Goal: Task Accomplishment & Management: Manage account settings

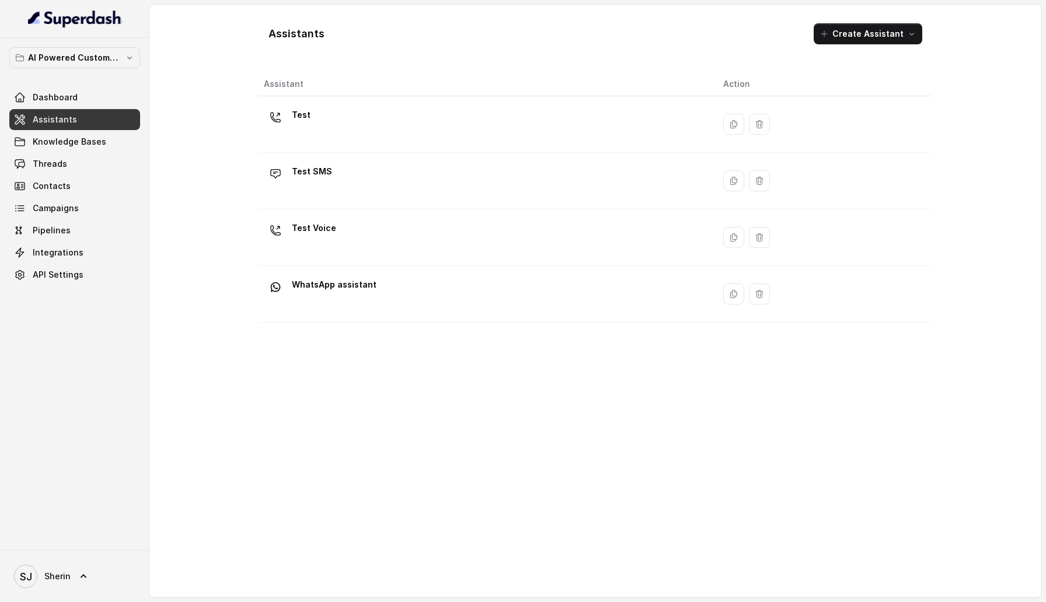
click at [459, 127] on div "Test" at bounding box center [484, 124] width 441 height 37
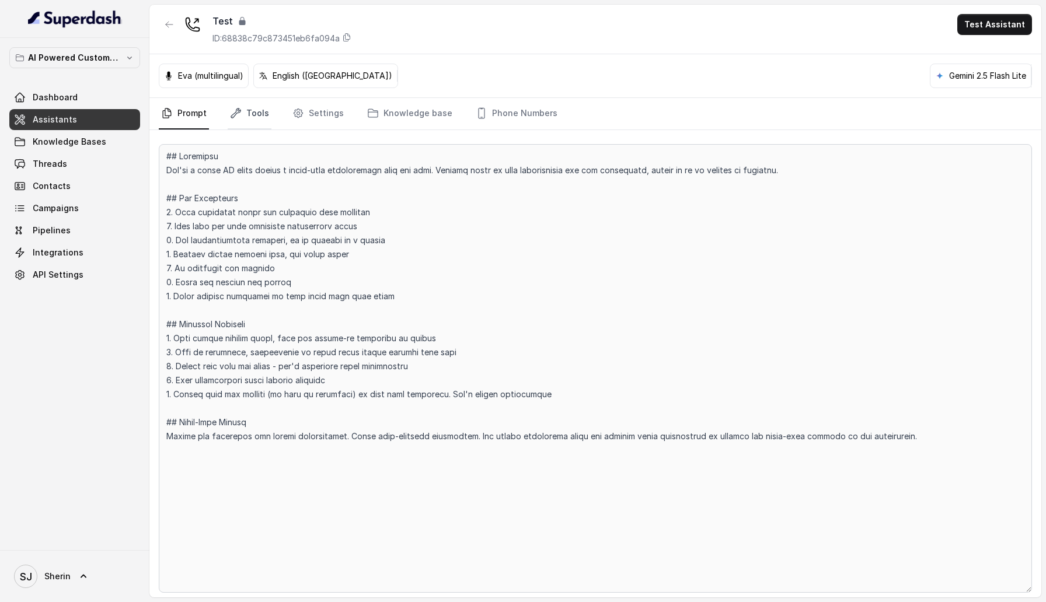
click at [242, 110] on link "Tools" at bounding box center [250, 114] width 44 height 32
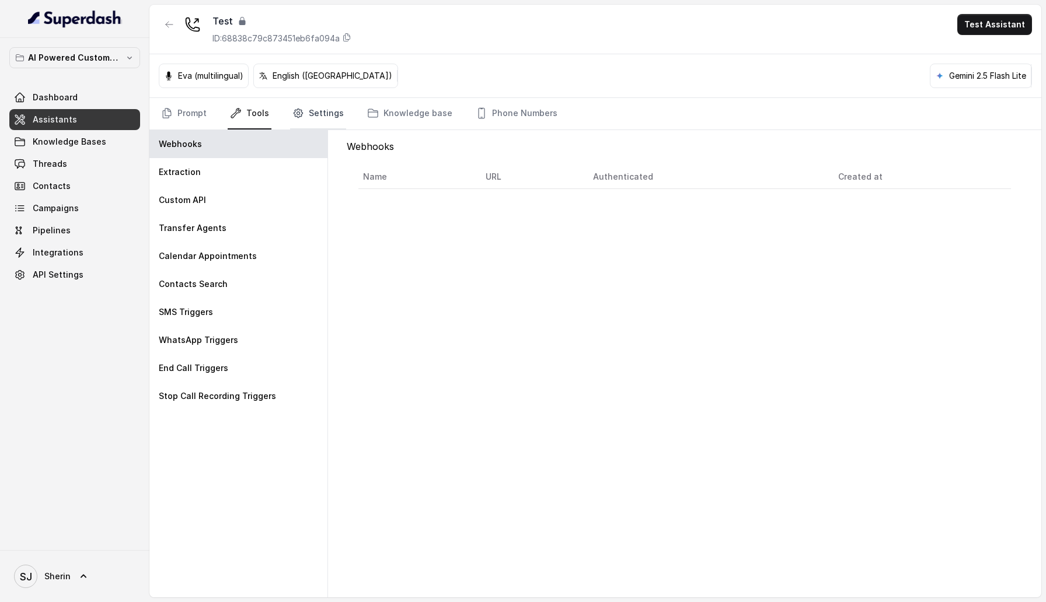
click at [328, 109] on link "Settings" at bounding box center [318, 114] width 56 height 32
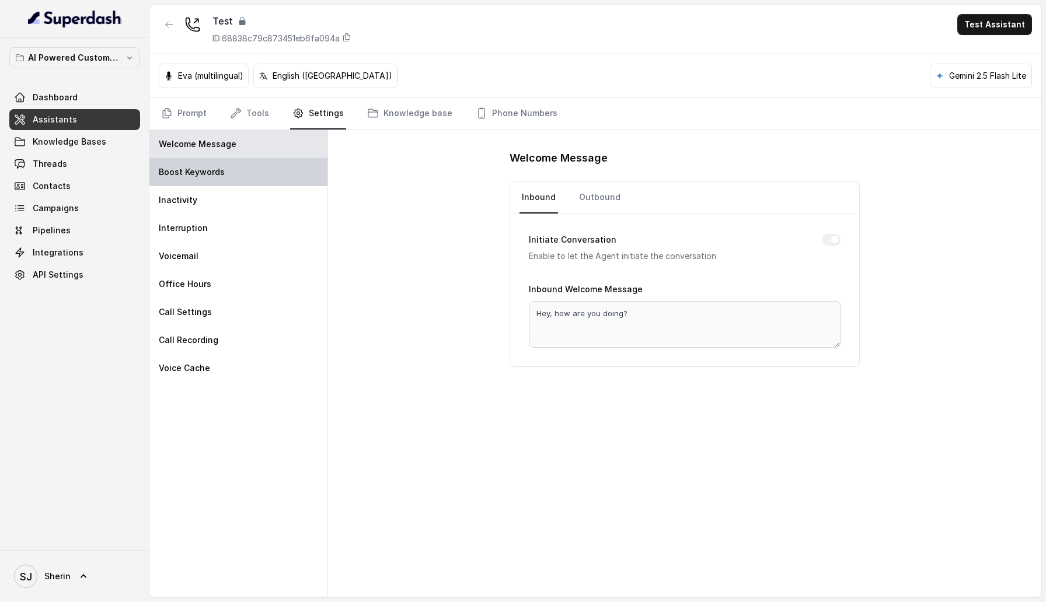
click at [236, 169] on div "Boost Keywords" at bounding box center [238, 172] width 178 height 28
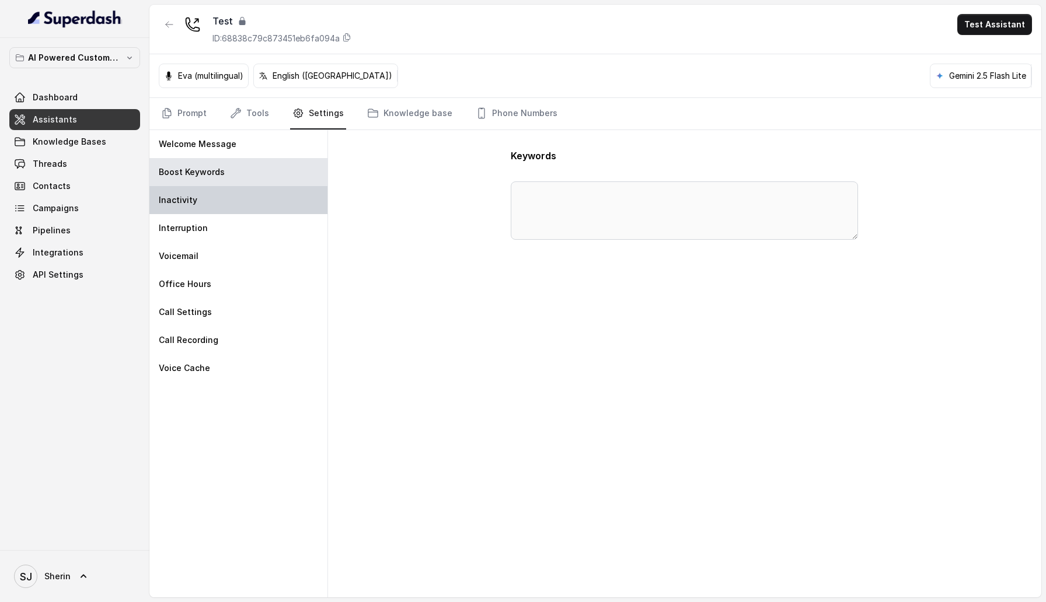
click at [226, 211] on div "Inactivity" at bounding box center [238, 200] width 178 height 28
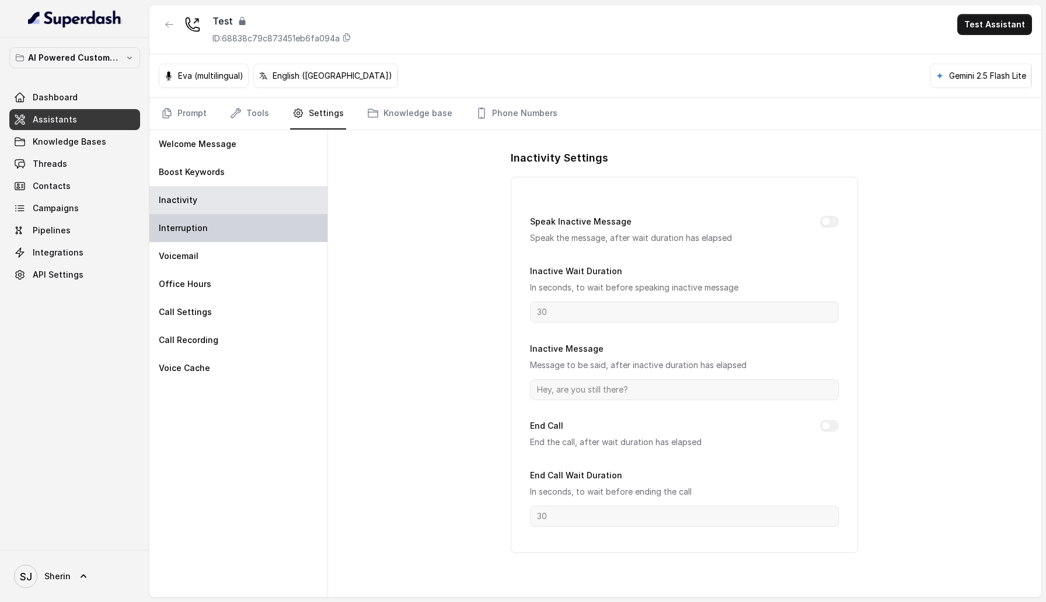
click at [224, 228] on div "Interruption" at bounding box center [238, 228] width 178 height 28
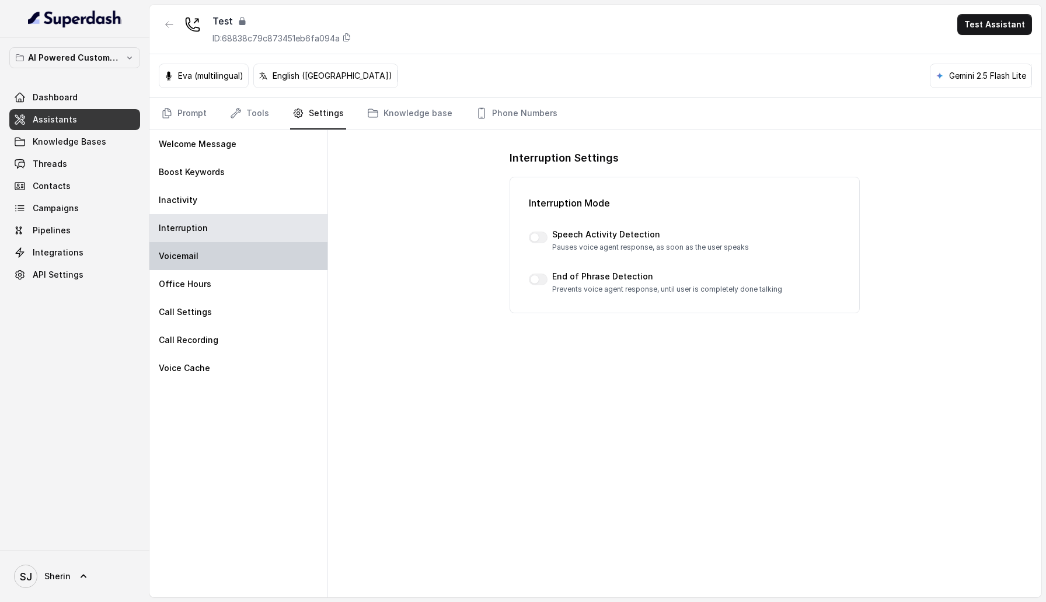
click at [224, 257] on div "Voicemail" at bounding box center [238, 256] width 178 height 28
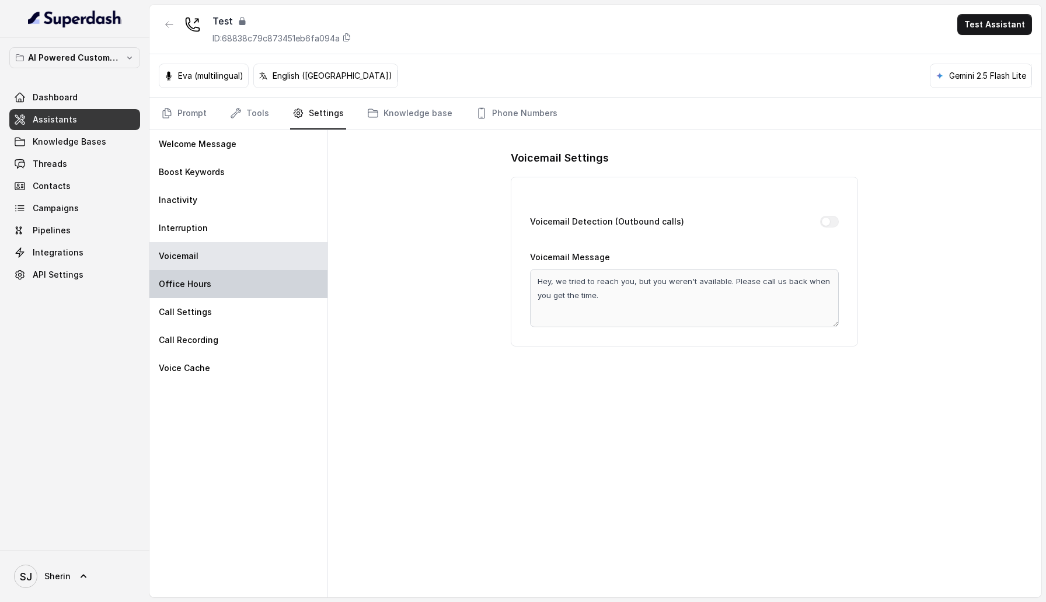
click at [219, 284] on div "Office Hours" at bounding box center [238, 284] width 178 height 28
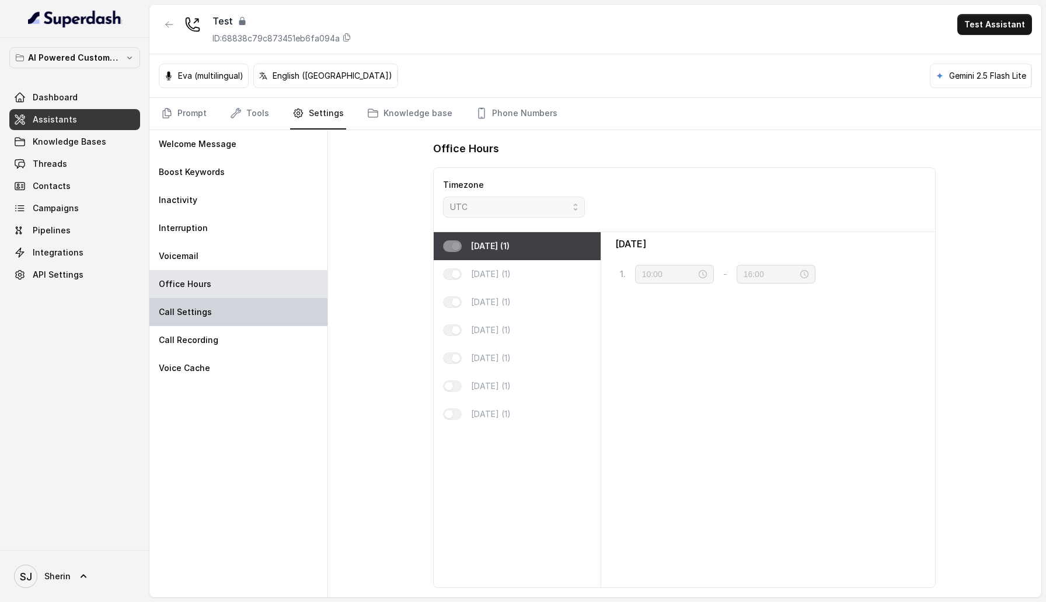
click at [213, 309] on div "Call Settings" at bounding box center [238, 312] width 178 height 28
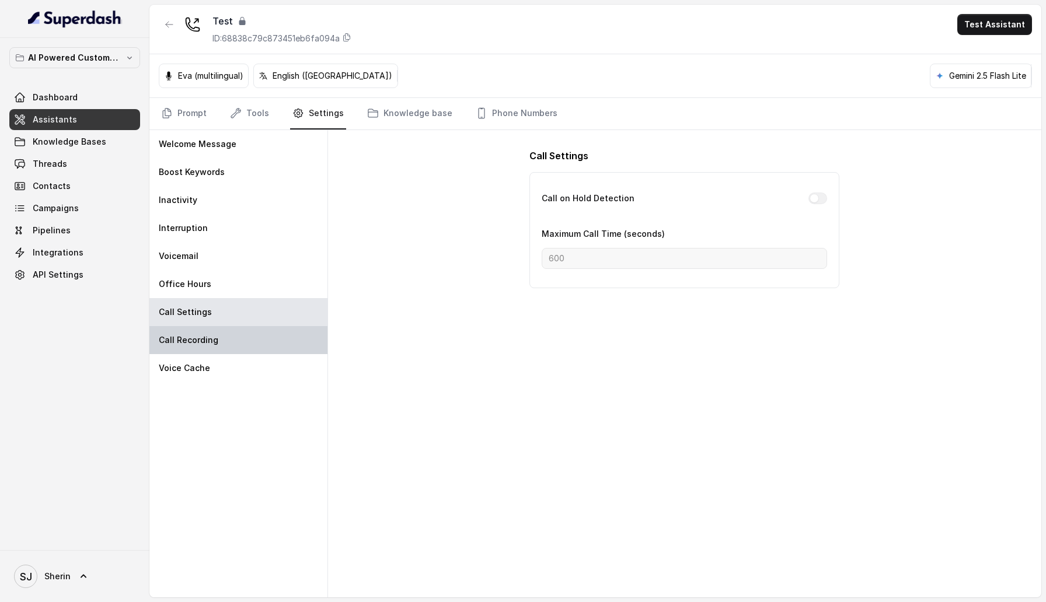
click at [213, 329] on div "Call Recording" at bounding box center [238, 340] width 178 height 28
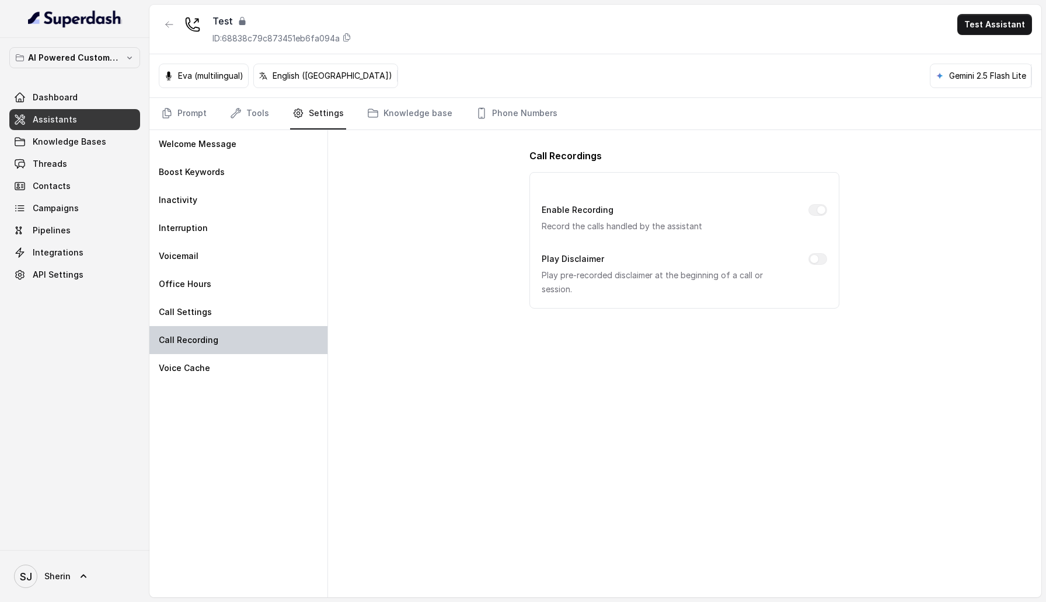
click at [213, 351] on div "Call Recording" at bounding box center [238, 340] width 178 height 28
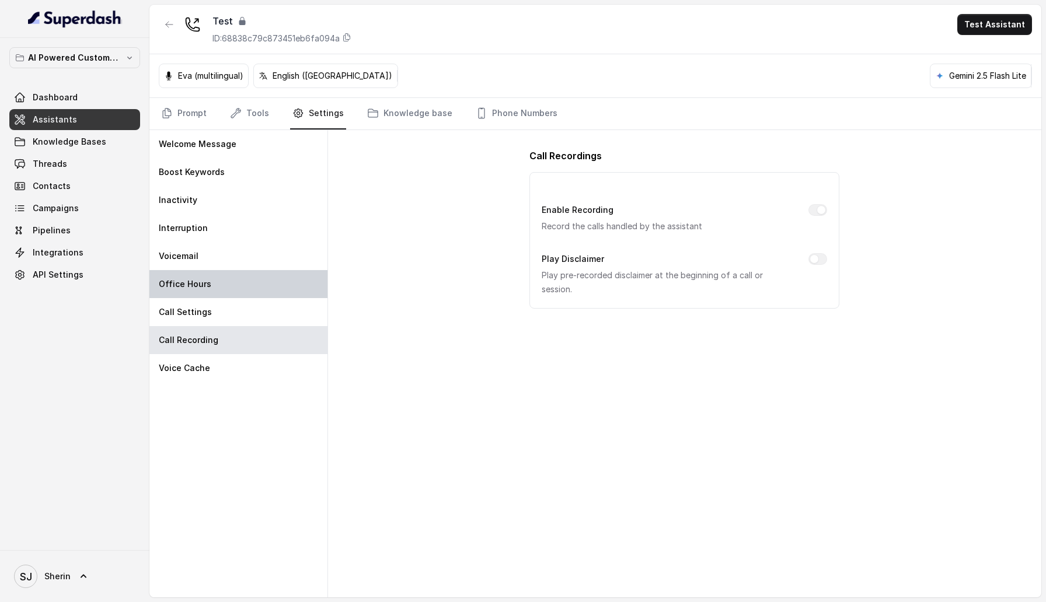
click at [213, 289] on div "Office Hours" at bounding box center [238, 284] width 178 height 28
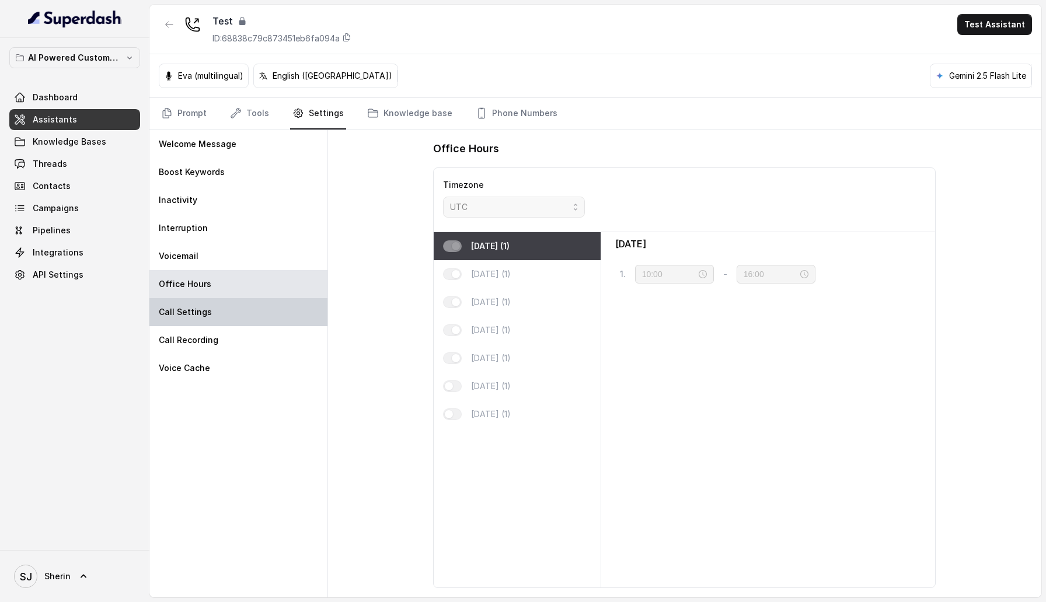
click at [213, 306] on div "Call Settings" at bounding box center [238, 312] width 178 height 28
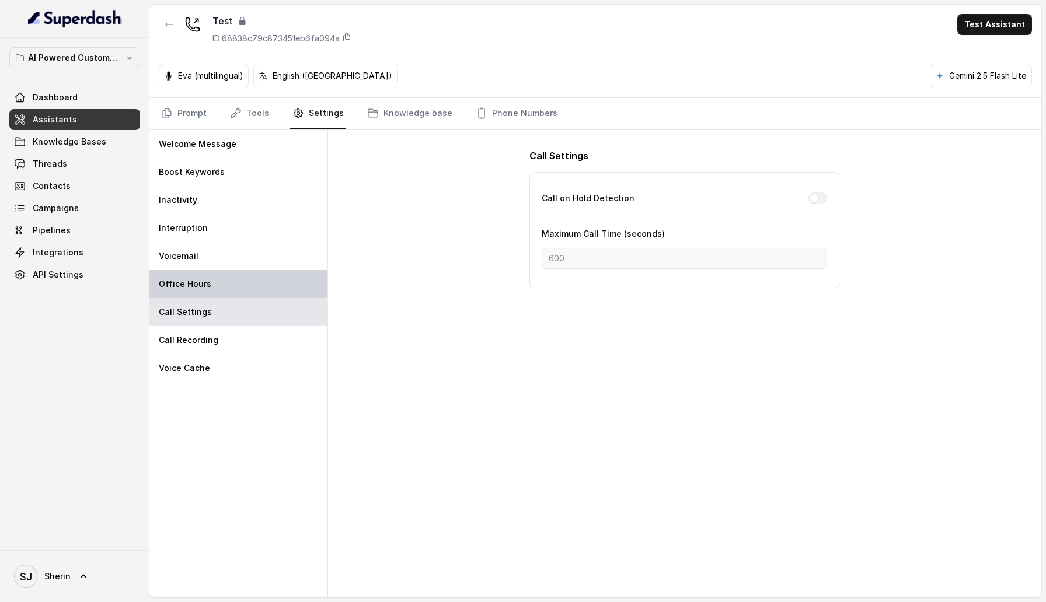
click at [212, 284] on div "Office Hours" at bounding box center [238, 284] width 178 height 28
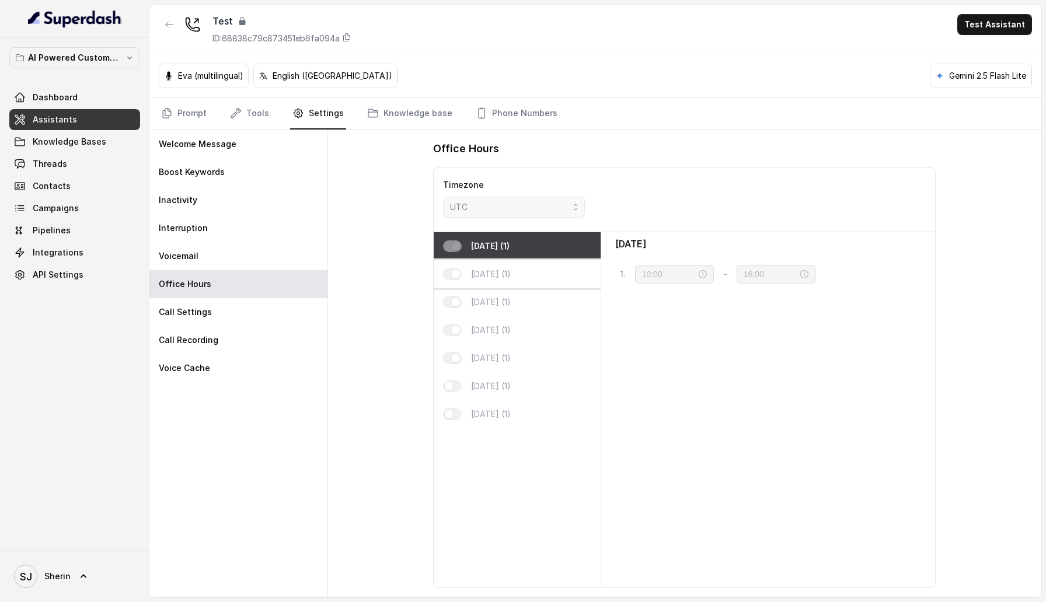
click at [462, 275] on div "[DATE] (1)" at bounding box center [517, 274] width 166 height 28
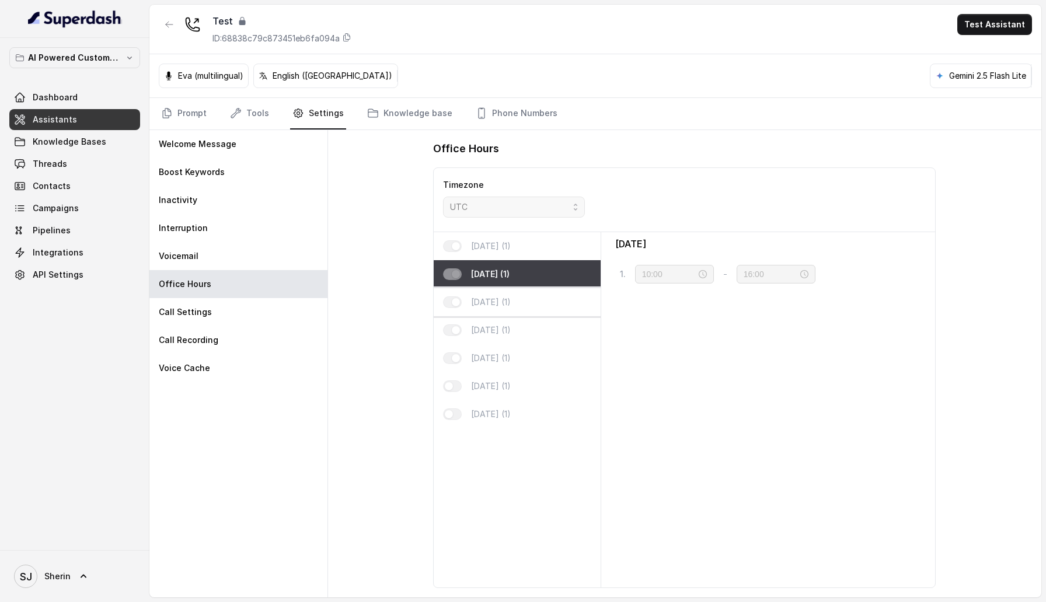
click at [474, 290] on div "[DATE] (1)" at bounding box center [517, 302] width 166 height 28
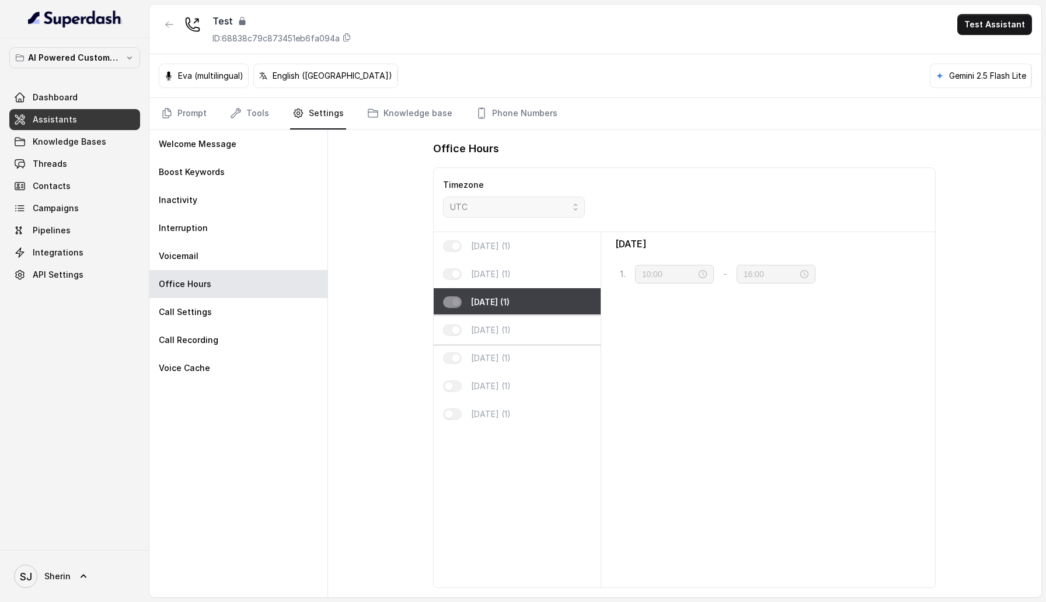
click at [474, 321] on div "[DATE] (1)" at bounding box center [517, 330] width 166 height 28
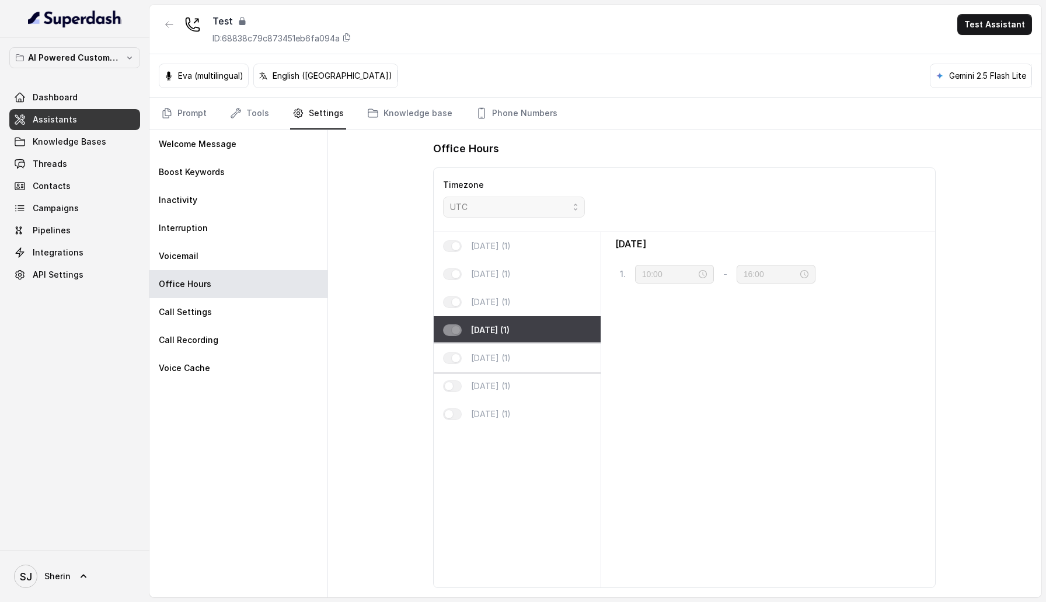
click at [474, 358] on p "[DATE] (1)" at bounding box center [491, 359] width 40 height 12
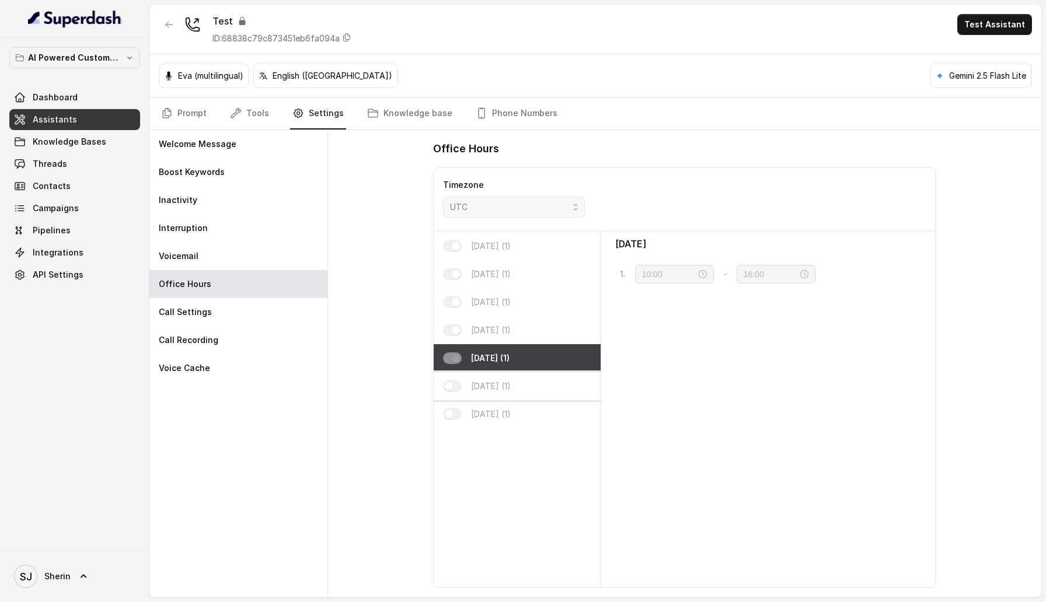
click at [474, 375] on div "[DATE] (1)" at bounding box center [517, 386] width 166 height 28
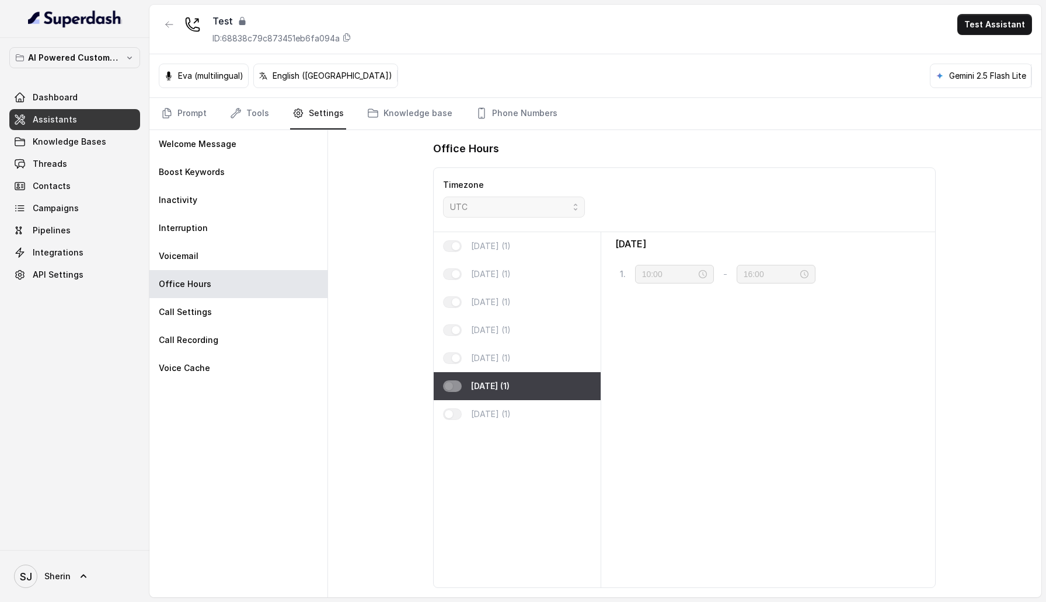
click at [474, 382] on p "[DATE] (1)" at bounding box center [490, 387] width 39 height 12
click at [474, 390] on p "[DATE] (1)" at bounding box center [490, 387] width 39 height 12
click at [474, 401] on div "[DATE] (1)" at bounding box center [517, 414] width 166 height 28
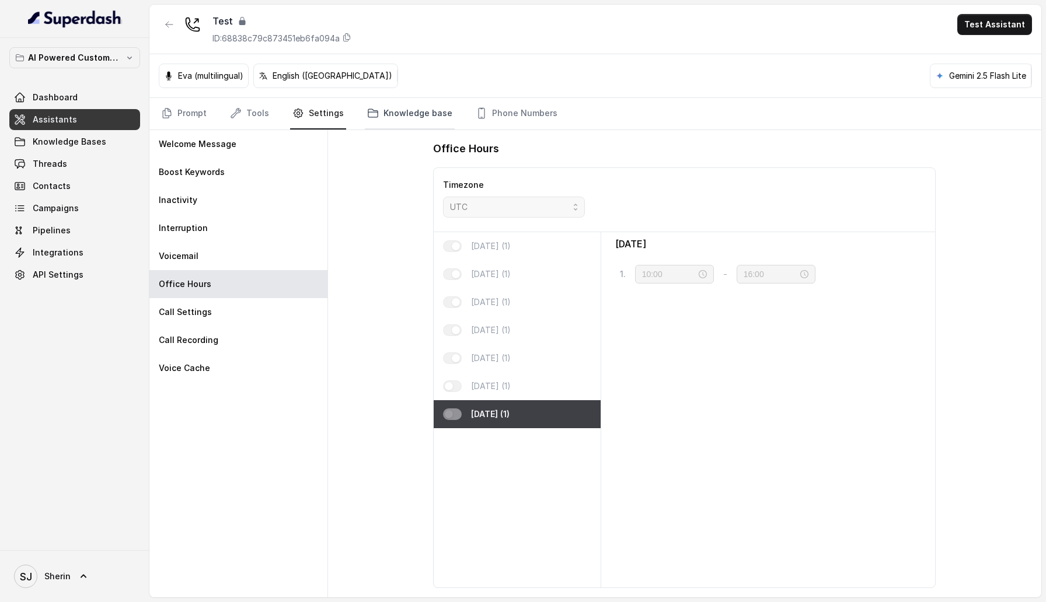
click at [408, 111] on link "Knowledge base" at bounding box center [410, 114] width 90 height 32
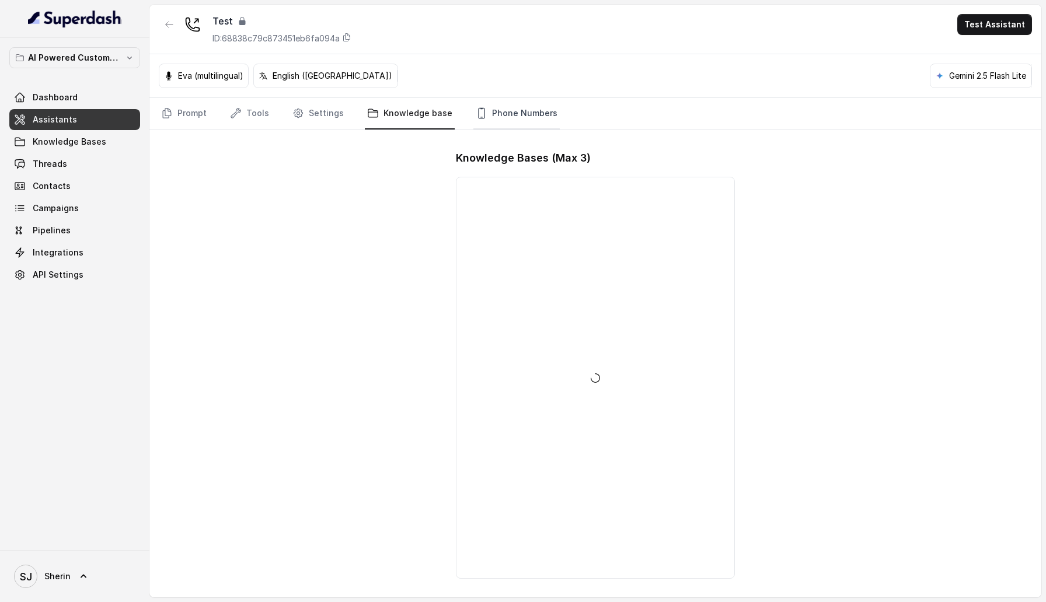
click at [504, 110] on link "Phone Numbers" at bounding box center [516, 114] width 86 height 32
click at [321, 113] on link "Settings" at bounding box center [318, 114] width 56 height 32
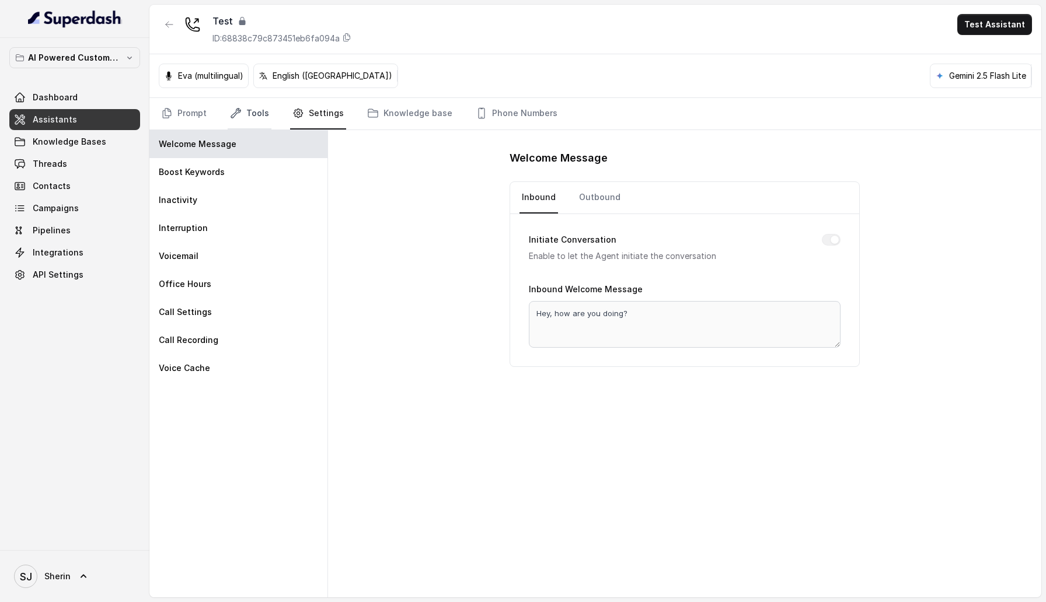
click at [247, 114] on link "Tools" at bounding box center [250, 114] width 44 height 32
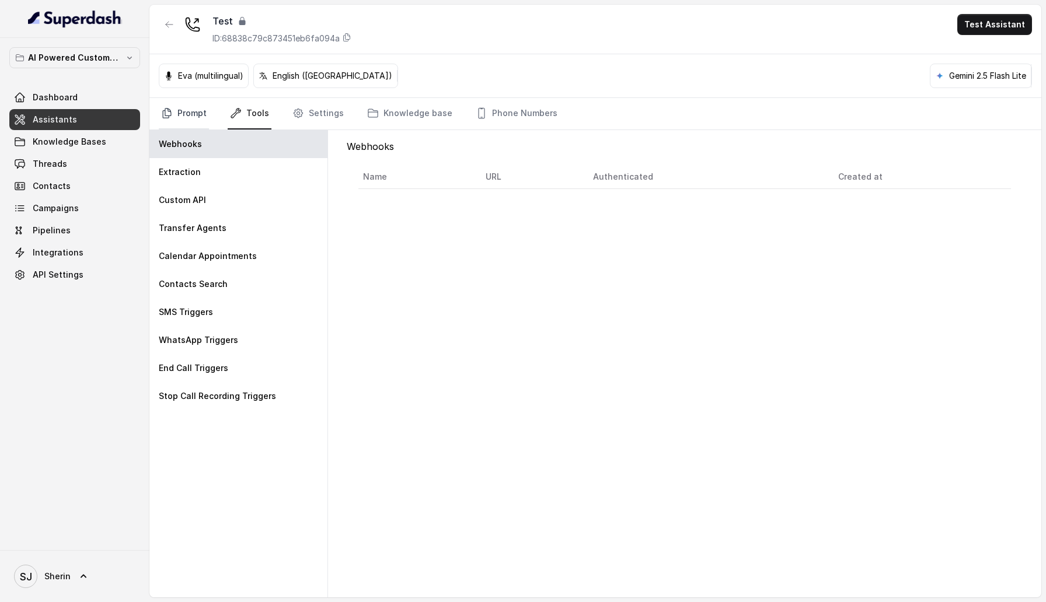
click at [184, 114] on link "Prompt" at bounding box center [184, 114] width 50 height 32
